Goal: Ask a question: Seek information or help from site administrators or community

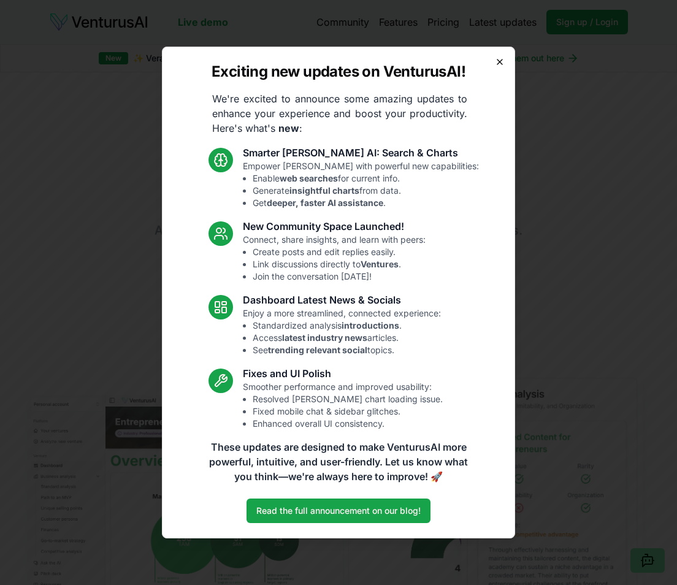
click at [498, 62] on icon "button" at bounding box center [500, 62] width 10 height 10
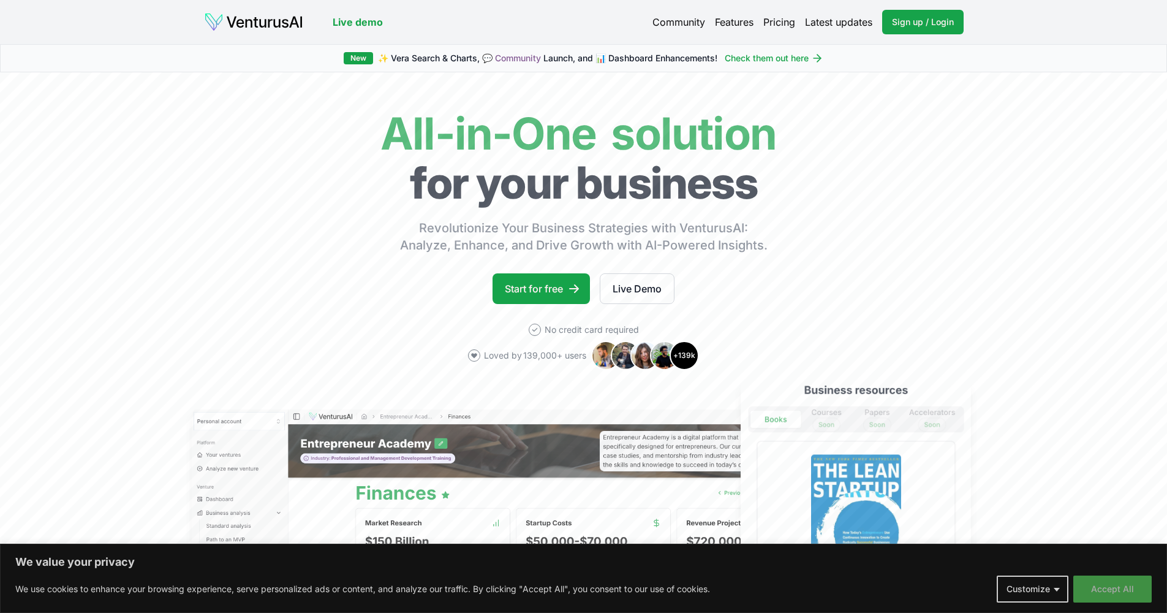
click at [342, 575] on button "Accept All" at bounding box center [1113, 588] width 78 height 27
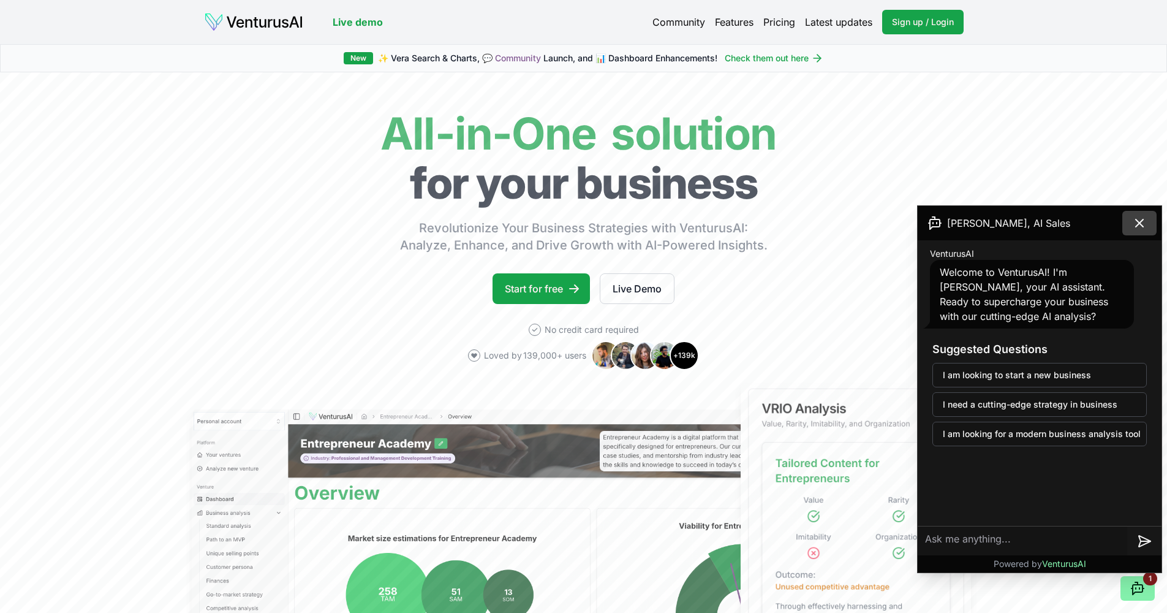
click at [342, 224] on icon at bounding box center [1139, 223] width 15 height 15
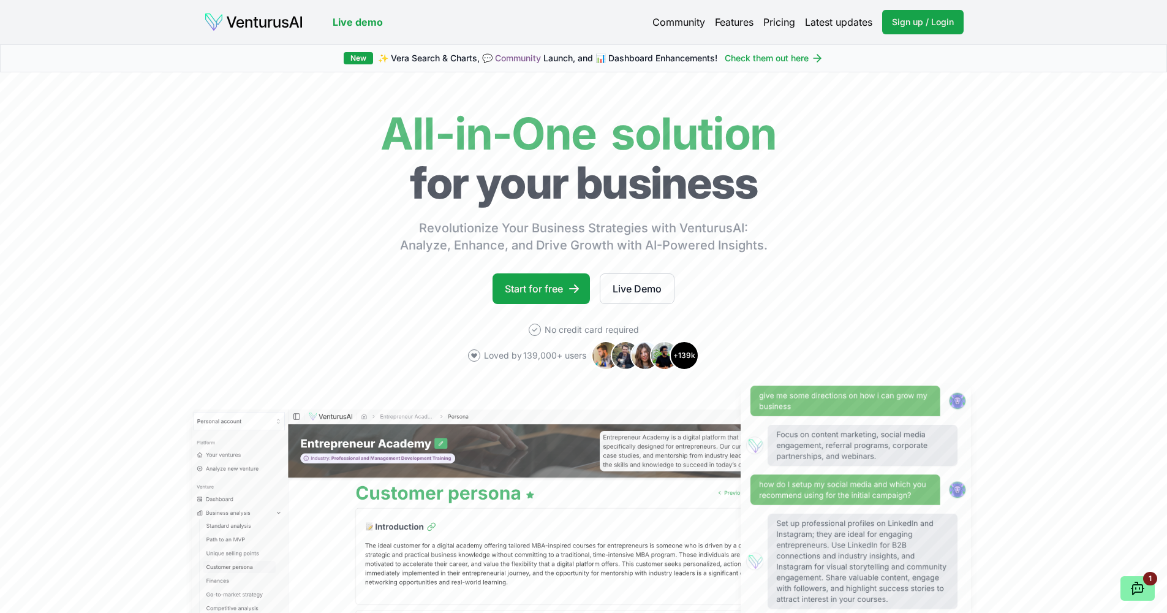
click at [342, 28] on link "Latest updates" at bounding box center [838, 22] width 67 height 15
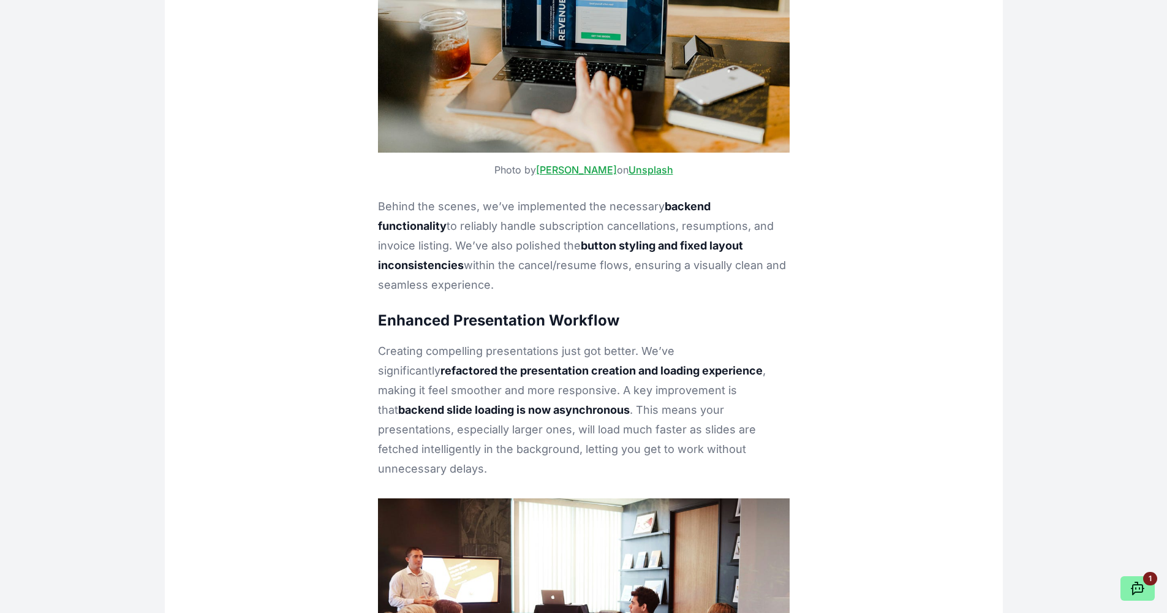
scroll to position [8087, 0]
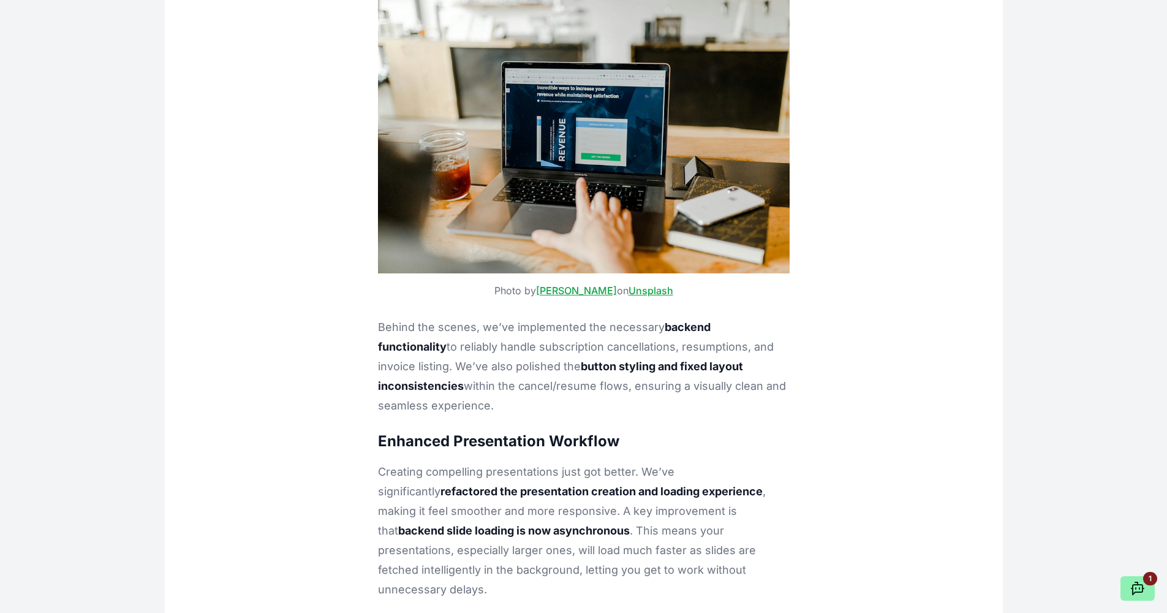
click at [342, 575] on icon at bounding box center [1138, 588] width 15 height 15
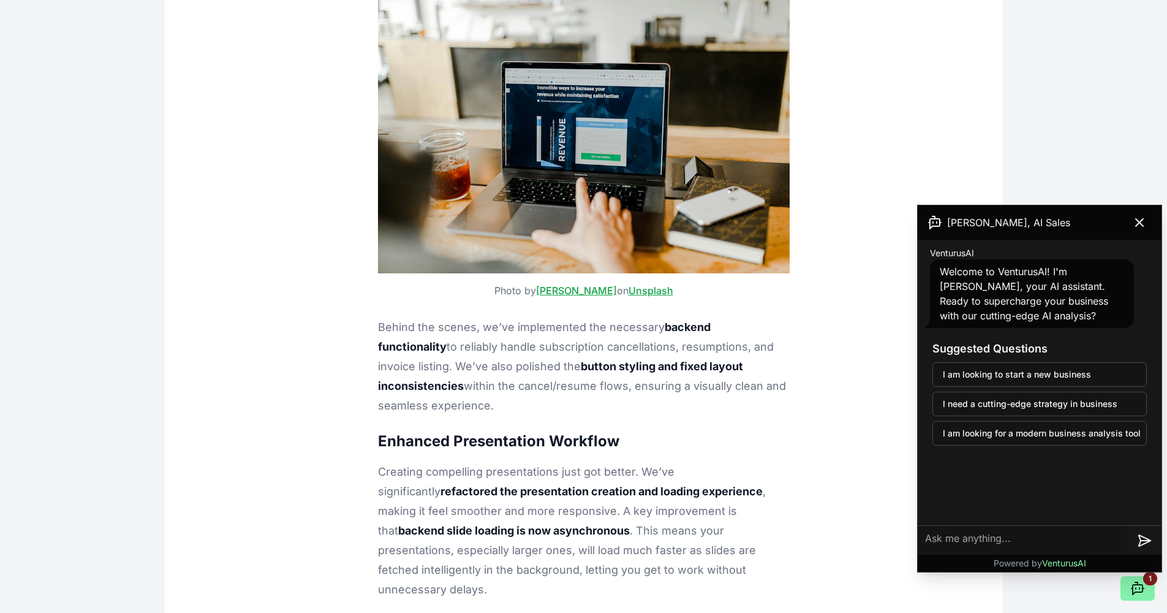
click at [342, 552] on textarea at bounding box center [1023, 540] width 210 height 29
type textarea "can we connect you with vividata"
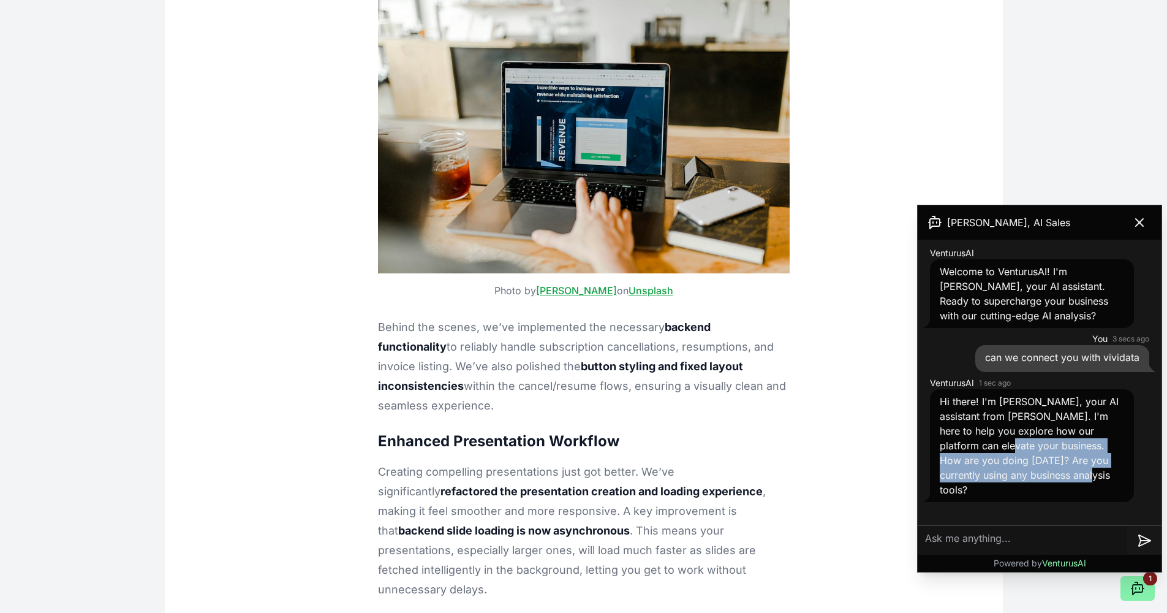
drag, startPoint x: 1052, startPoint y: 471, endPoint x: 973, endPoint y: 453, distance: 81.0
click at [342, 453] on div "Hi there! I'm [PERSON_NAME], your AI assistant from [PERSON_NAME]. I'm here to …" at bounding box center [1032, 445] width 204 height 113
click at [342, 476] on span "Hi there! I'm [PERSON_NAME], your AI assistant from [PERSON_NAME]. I'm here to …" at bounding box center [1029, 445] width 179 height 100
click at [342, 542] on textarea at bounding box center [1023, 540] width 210 height 29
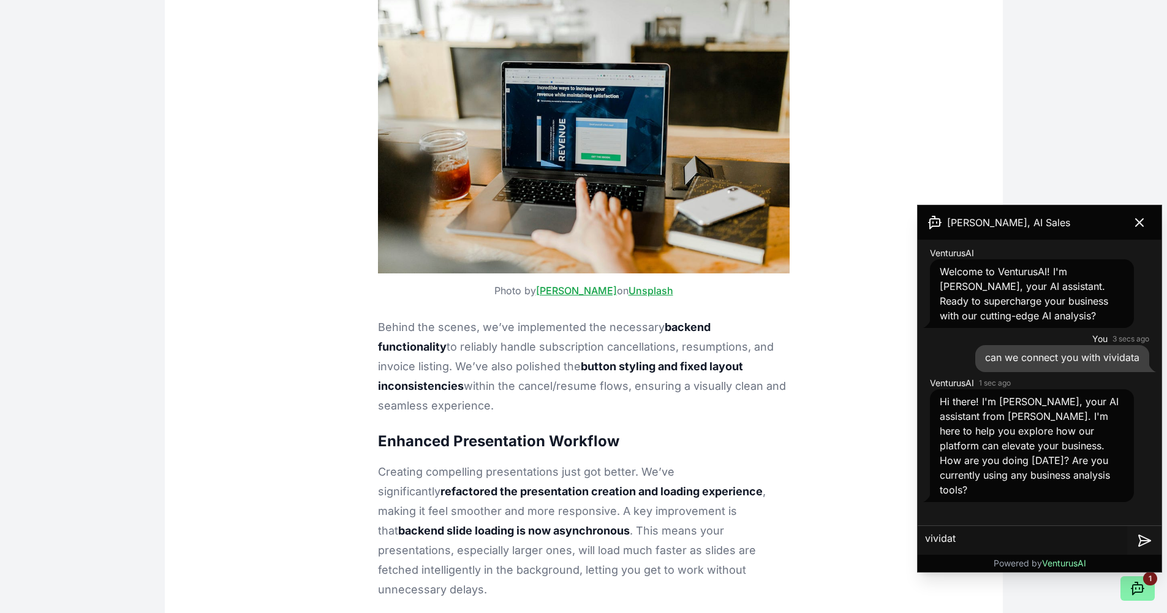
type textarea "vividata"
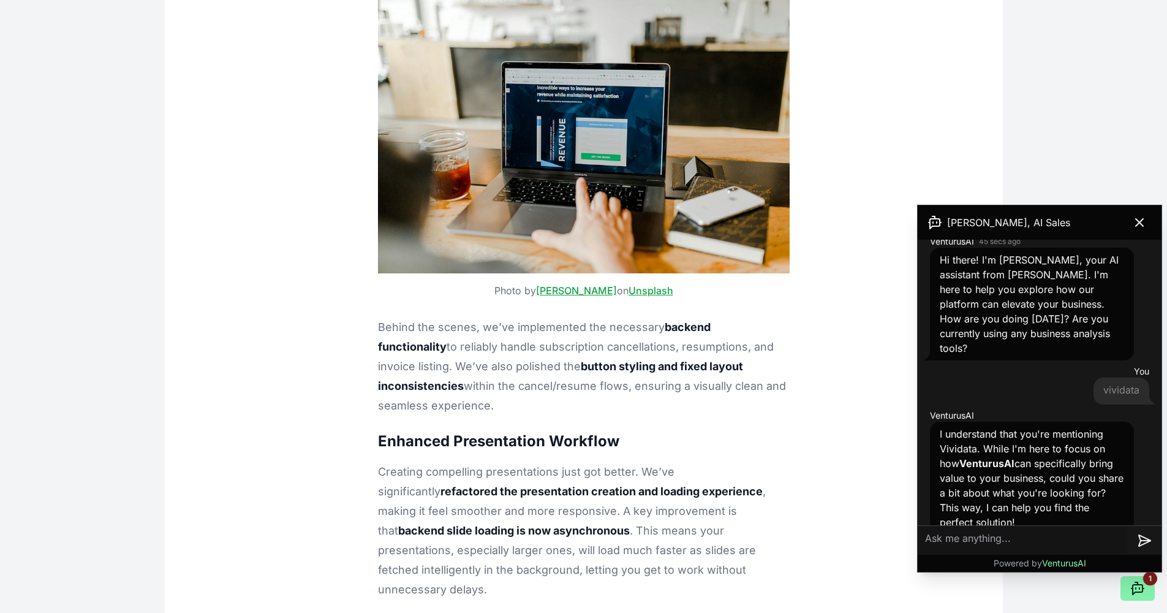
scroll to position [143, 0]
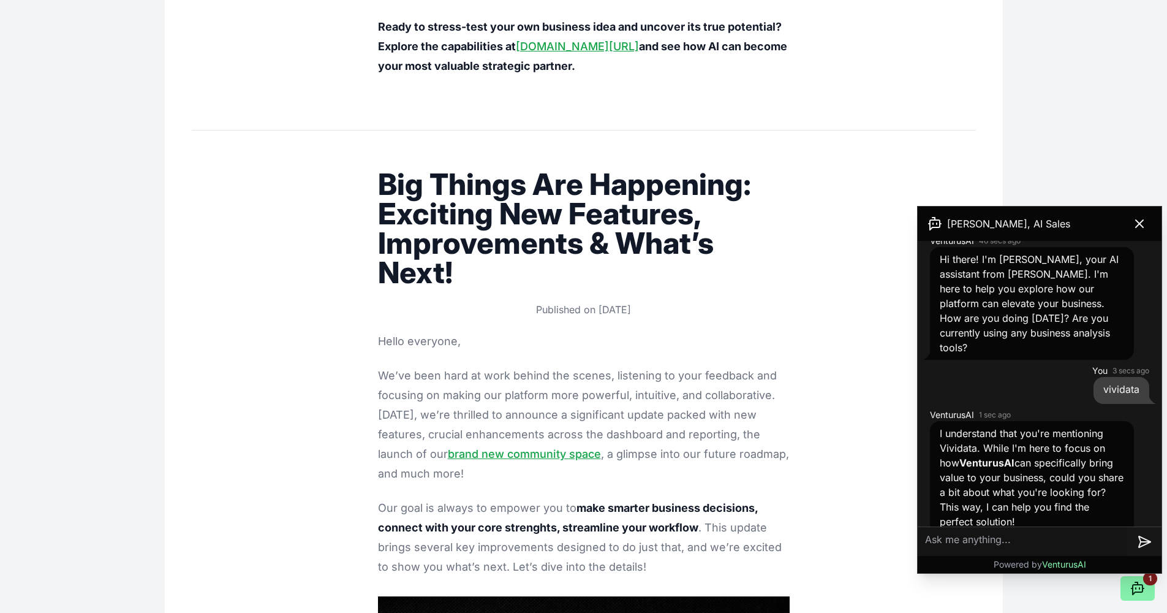
scroll to position [4687, 0]
